Goal: Information Seeking & Learning: Learn about a topic

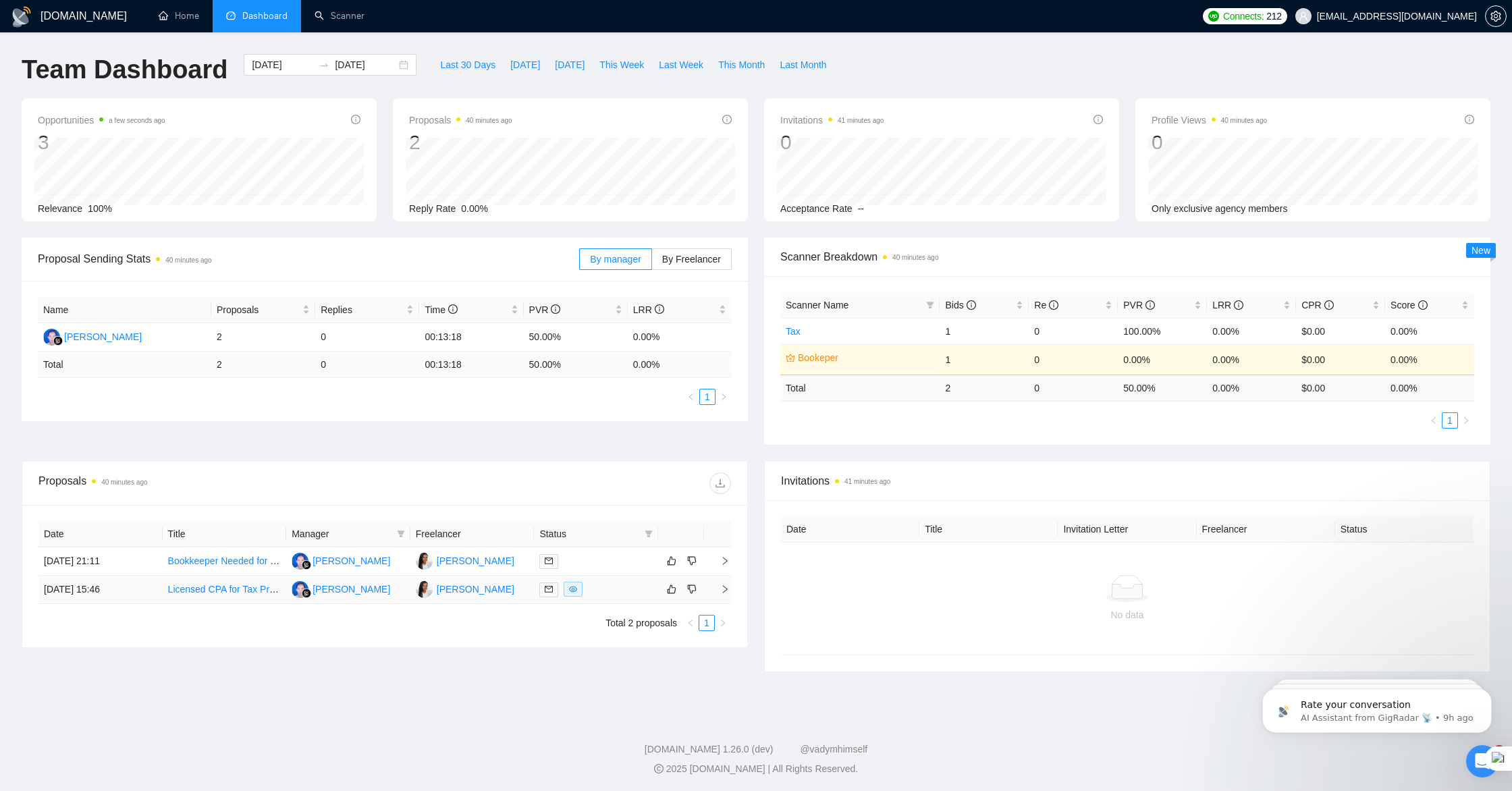
click at [187, 590] on link "Licensed CPA for Tax Preparation Using Lacerte and TaxDome" at bounding box center [299, 589] width 262 height 11
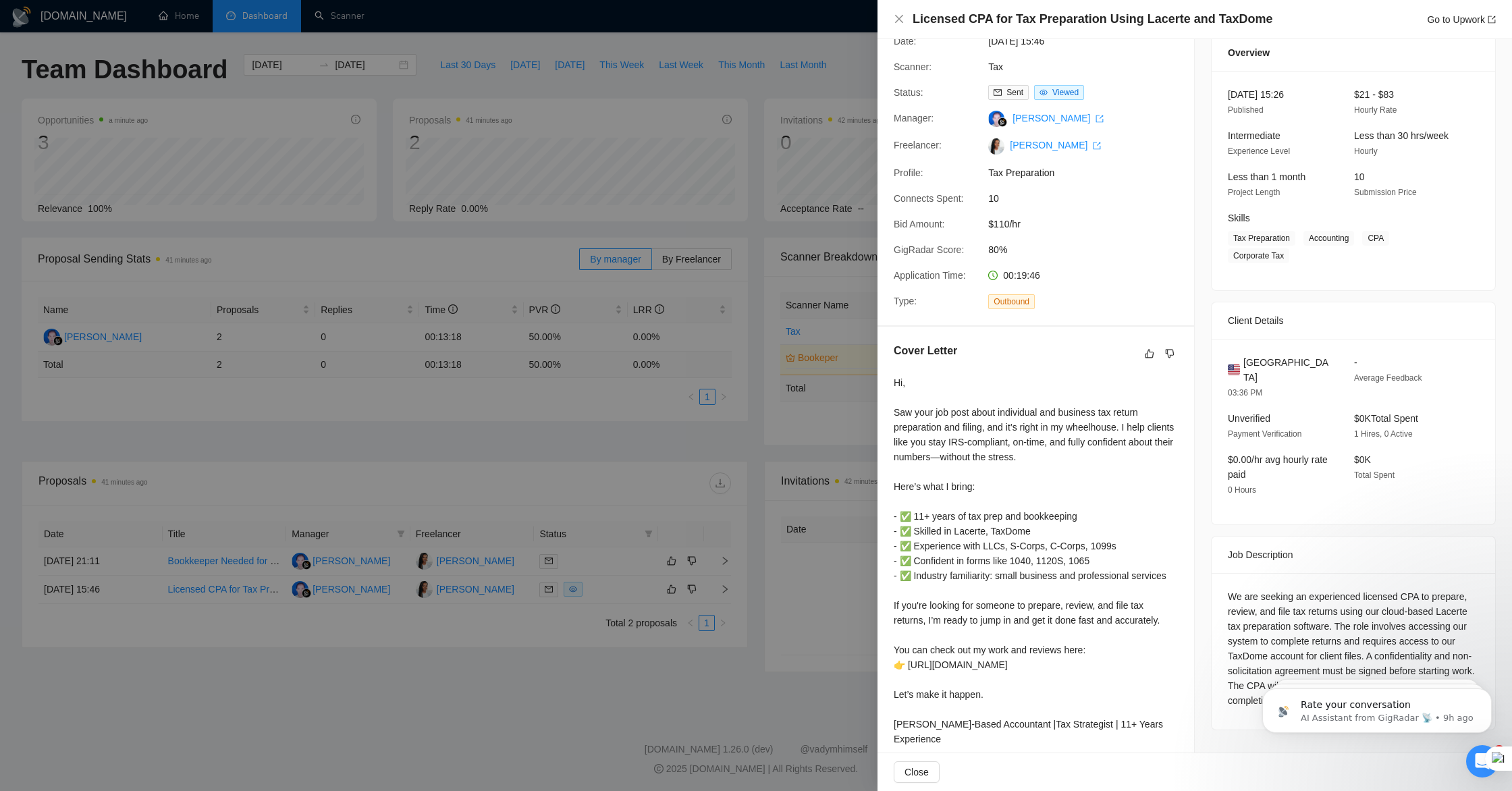
scroll to position [111, 0]
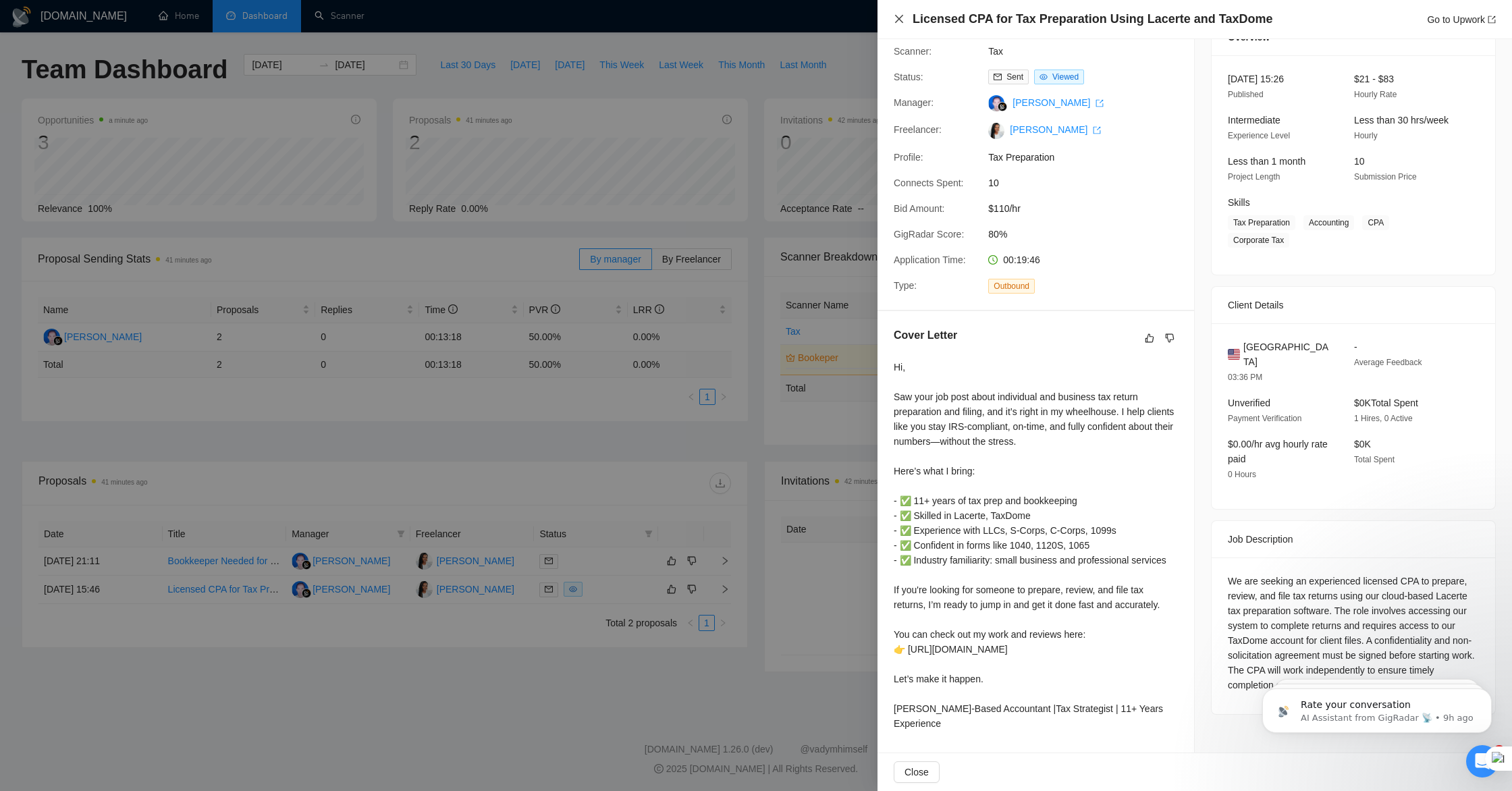
click at [899, 19] on icon "close" at bounding box center [899, 19] width 8 height 8
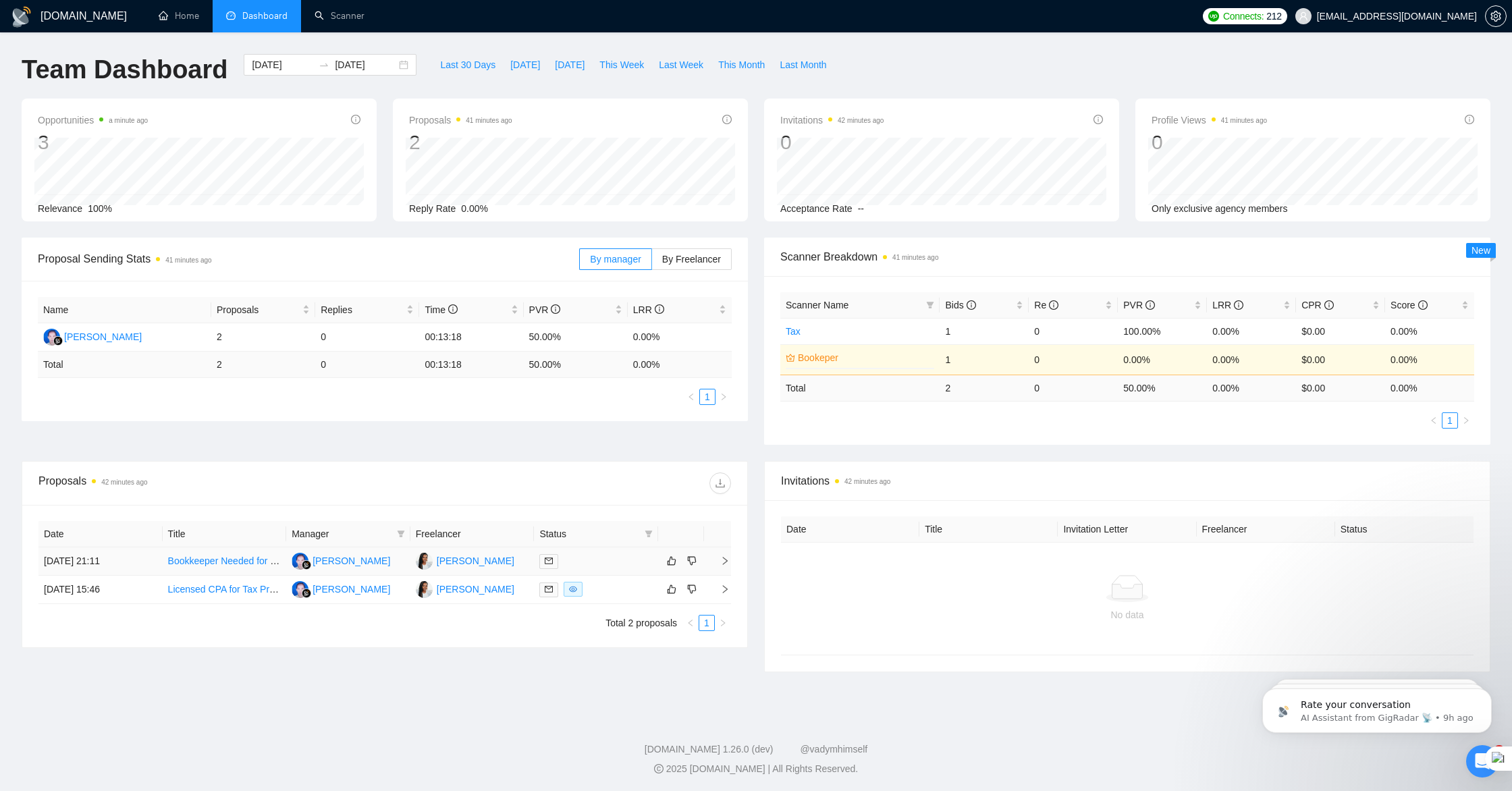
click at [214, 560] on link "Bookkeeper Needed for Monthly Commission Calculations" at bounding box center [290, 561] width 245 height 11
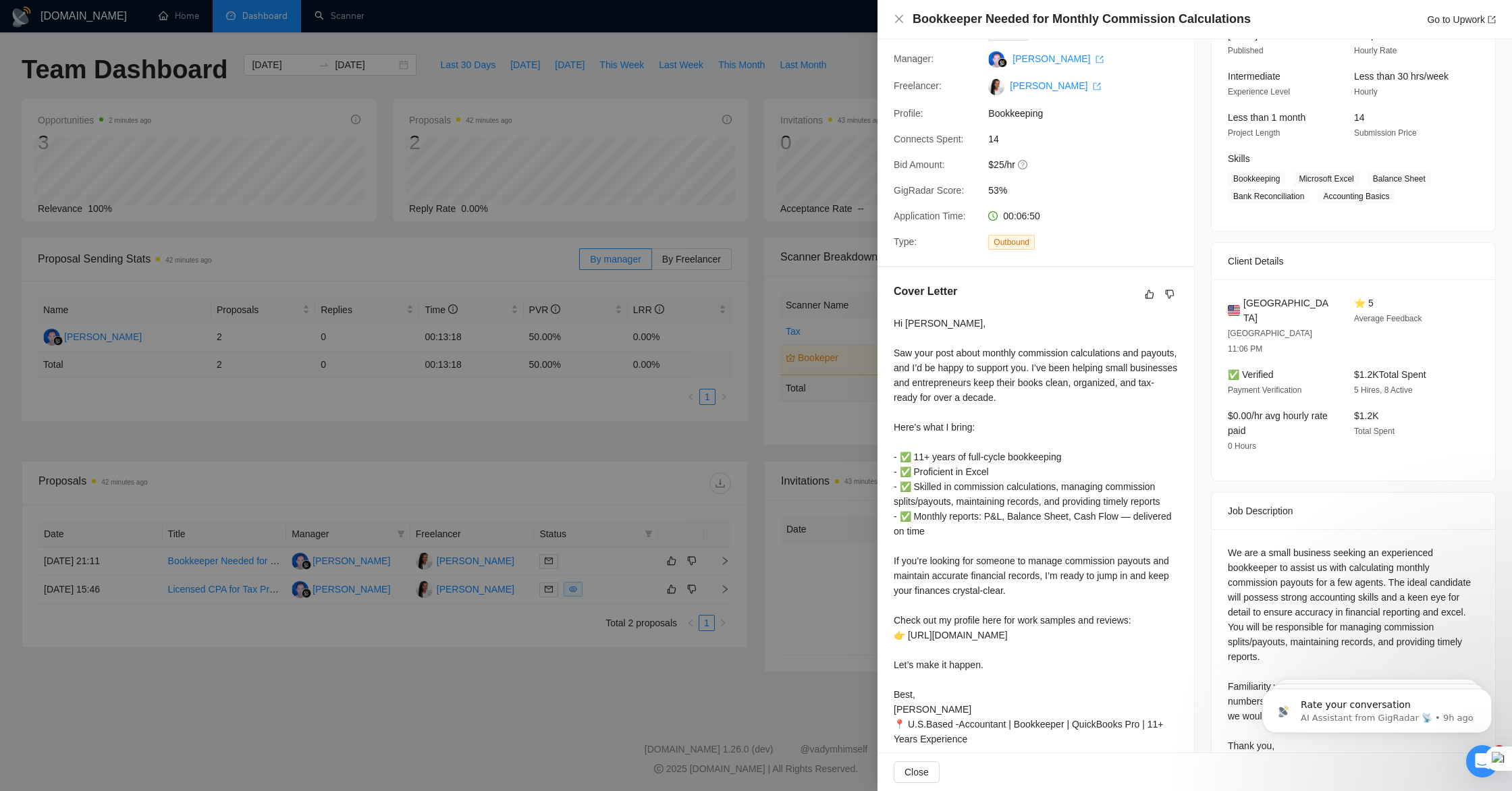
scroll to position [156, 0]
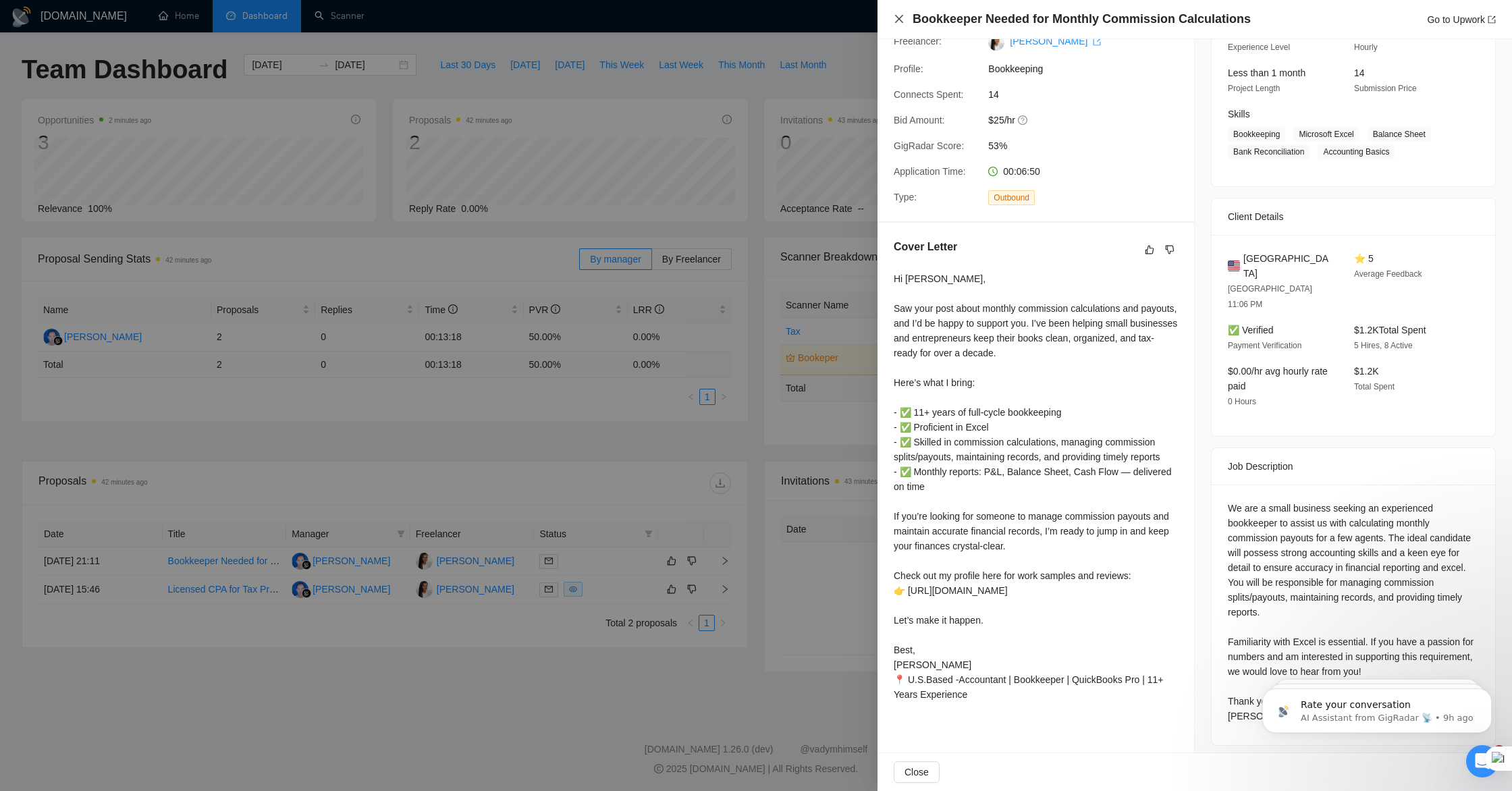
click at [899, 20] on icon "close" at bounding box center [899, 19] width 11 height 11
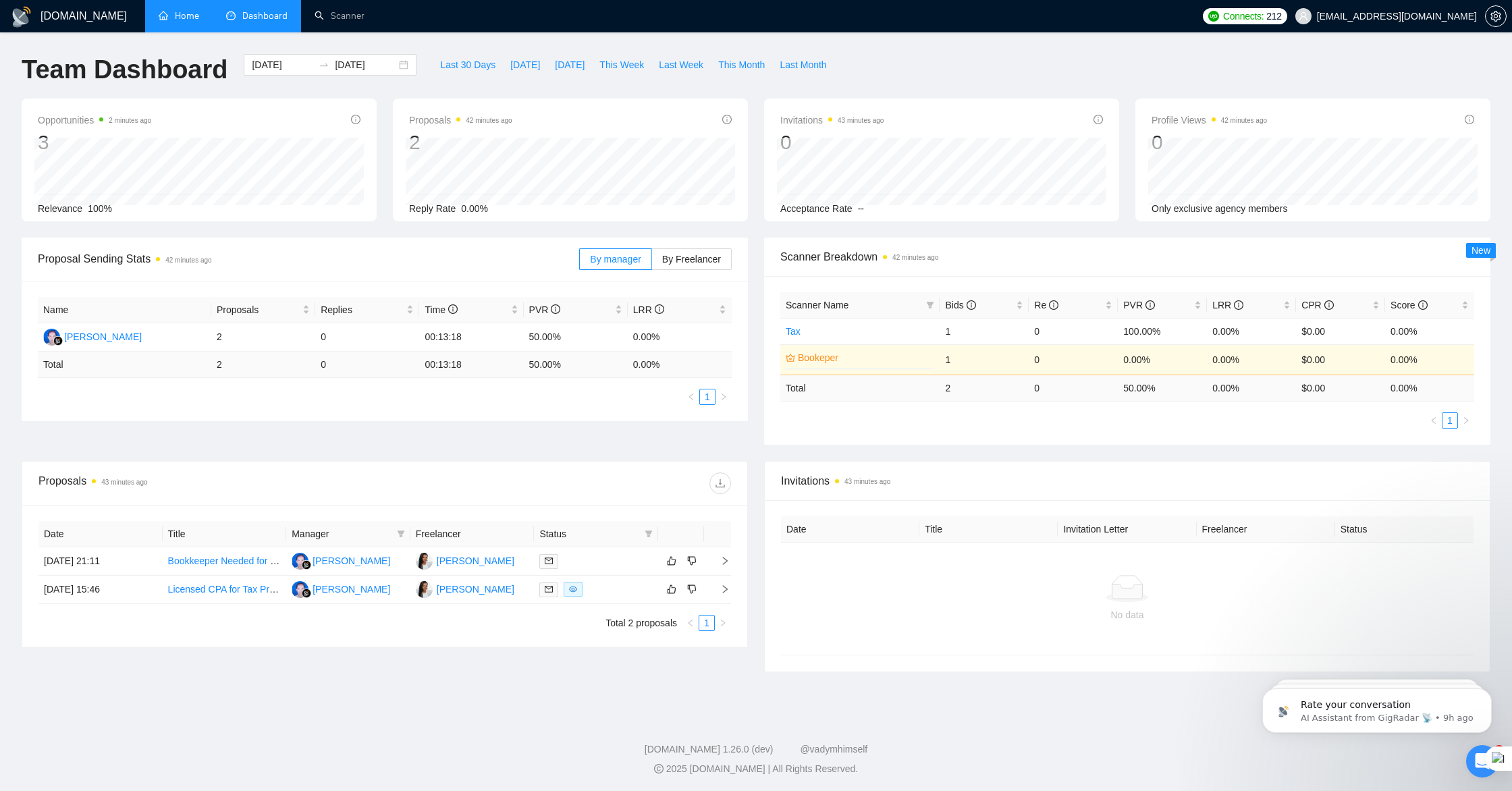
click at [189, 19] on link "Home" at bounding box center [179, 15] width 40 height 12
